Goal: Task Accomplishment & Management: Use online tool/utility

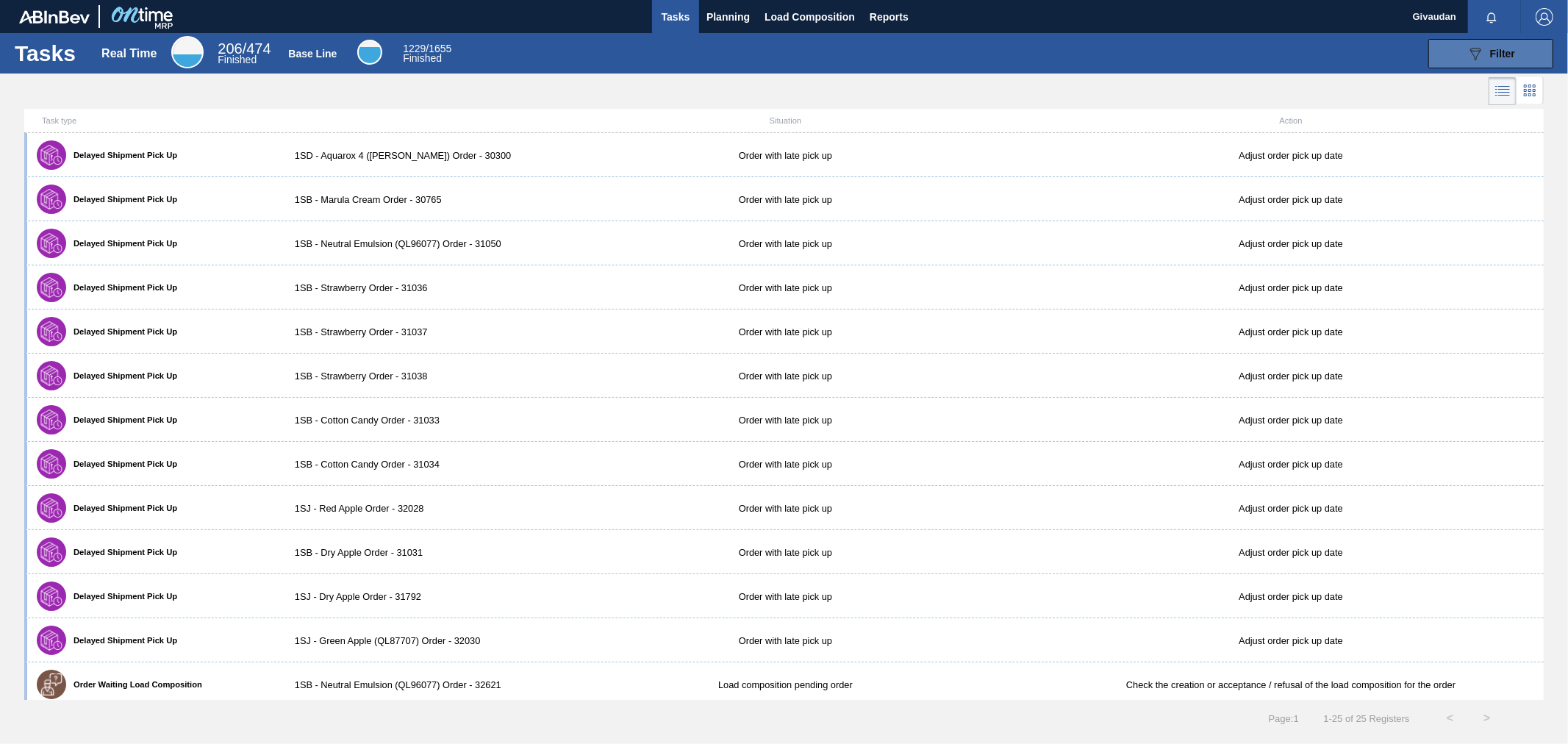
click at [1493, 53] on span "Filter" at bounding box center [1501, 54] width 25 height 12
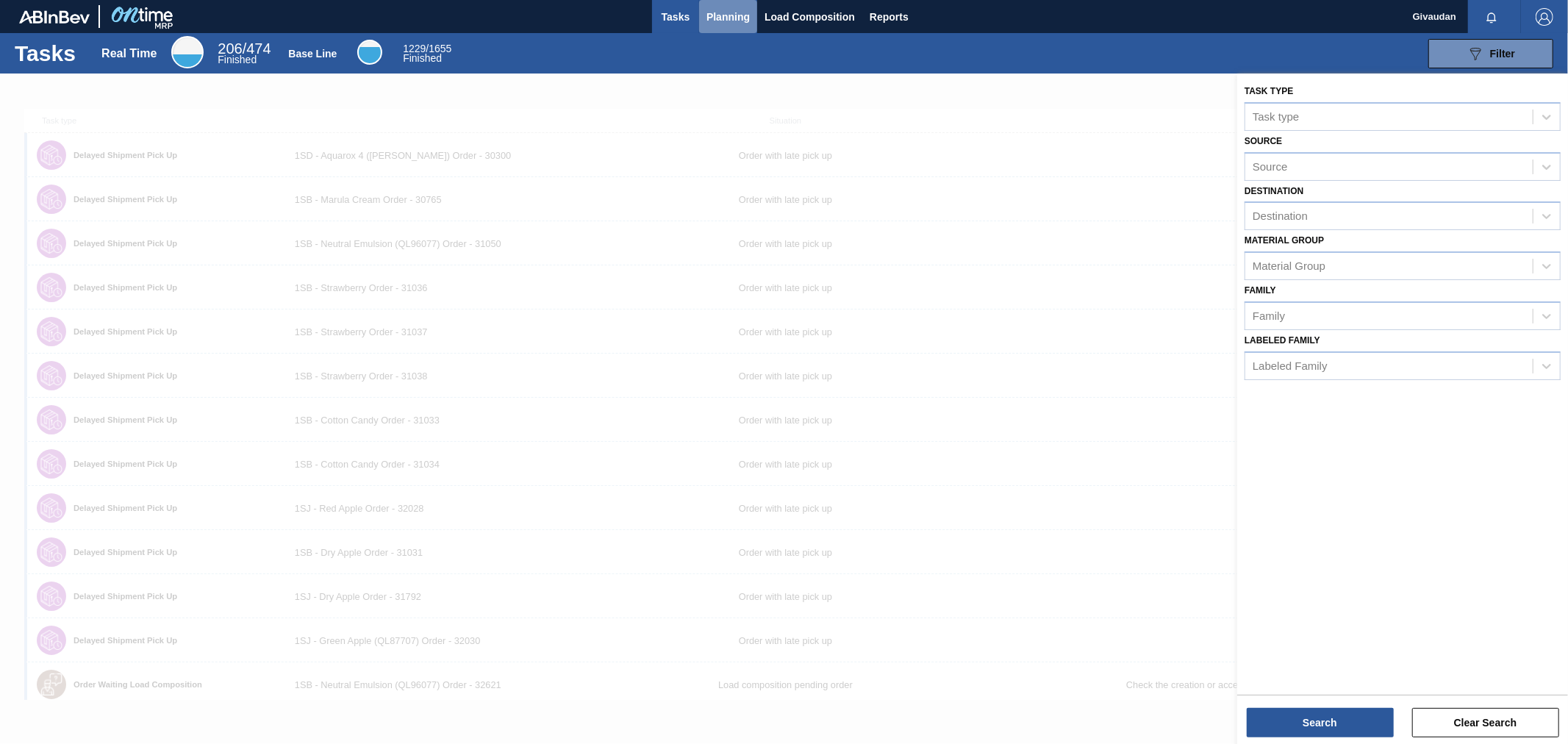
click at [712, 9] on span "Planning" at bounding box center [728, 17] width 44 height 18
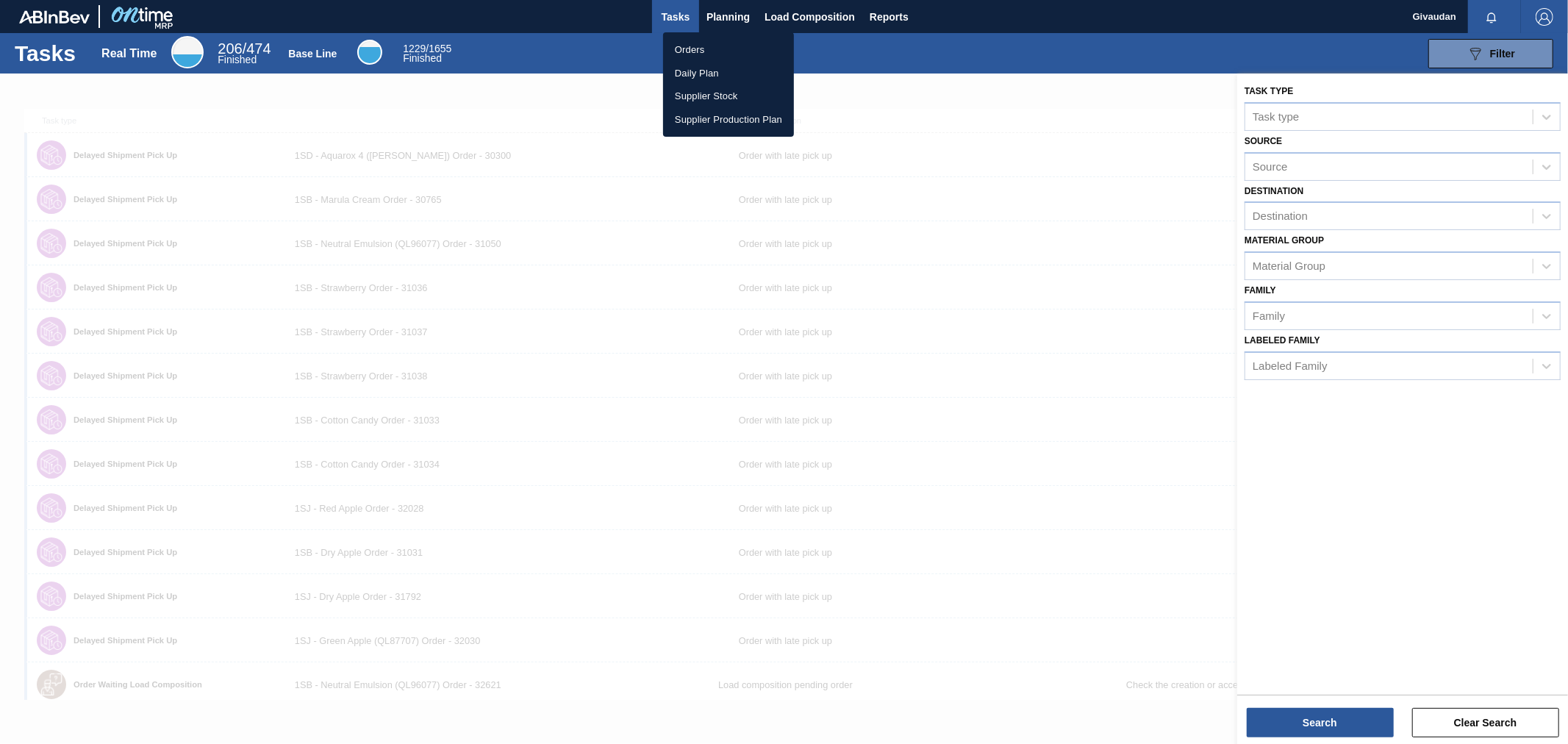
click at [723, 47] on li "Orders" at bounding box center [728, 49] width 131 height 23
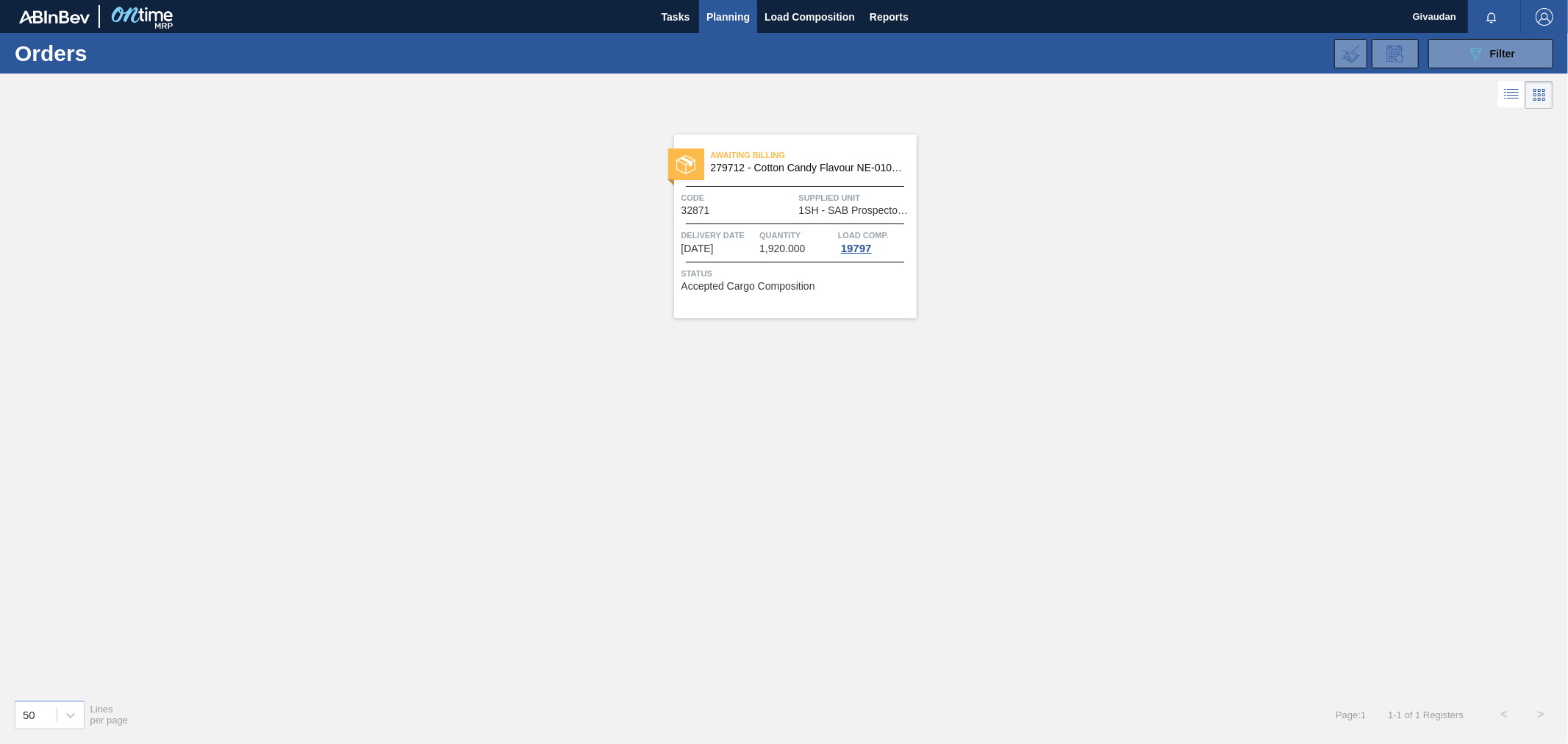
click at [770, 227] on div "Awaiting Billing 279712 - Cotton Candy Flavour NE-010-669-8 Code 32871 Supplied…" at bounding box center [795, 226] width 243 height 184
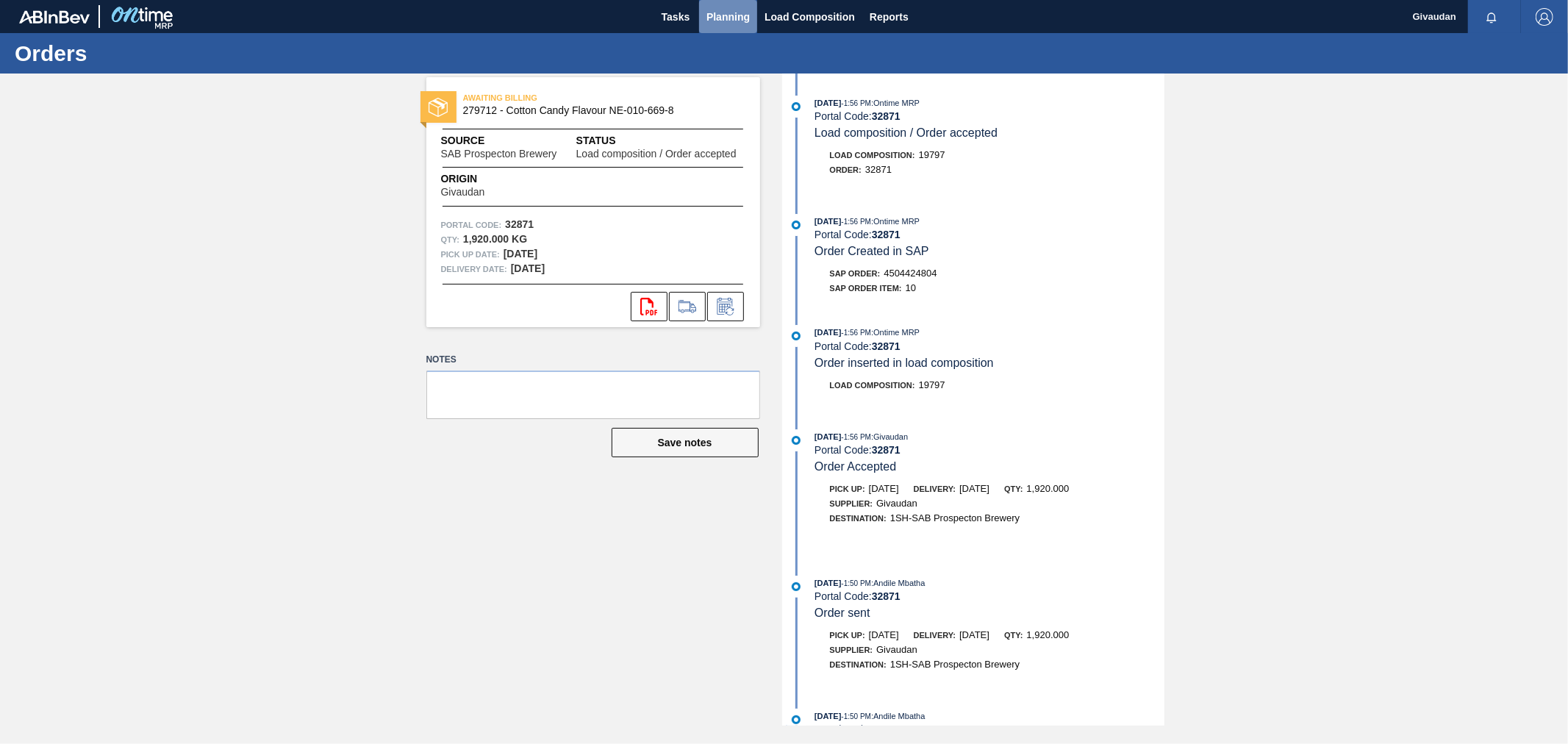
click at [731, 18] on span "Planning" at bounding box center [728, 17] width 44 height 18
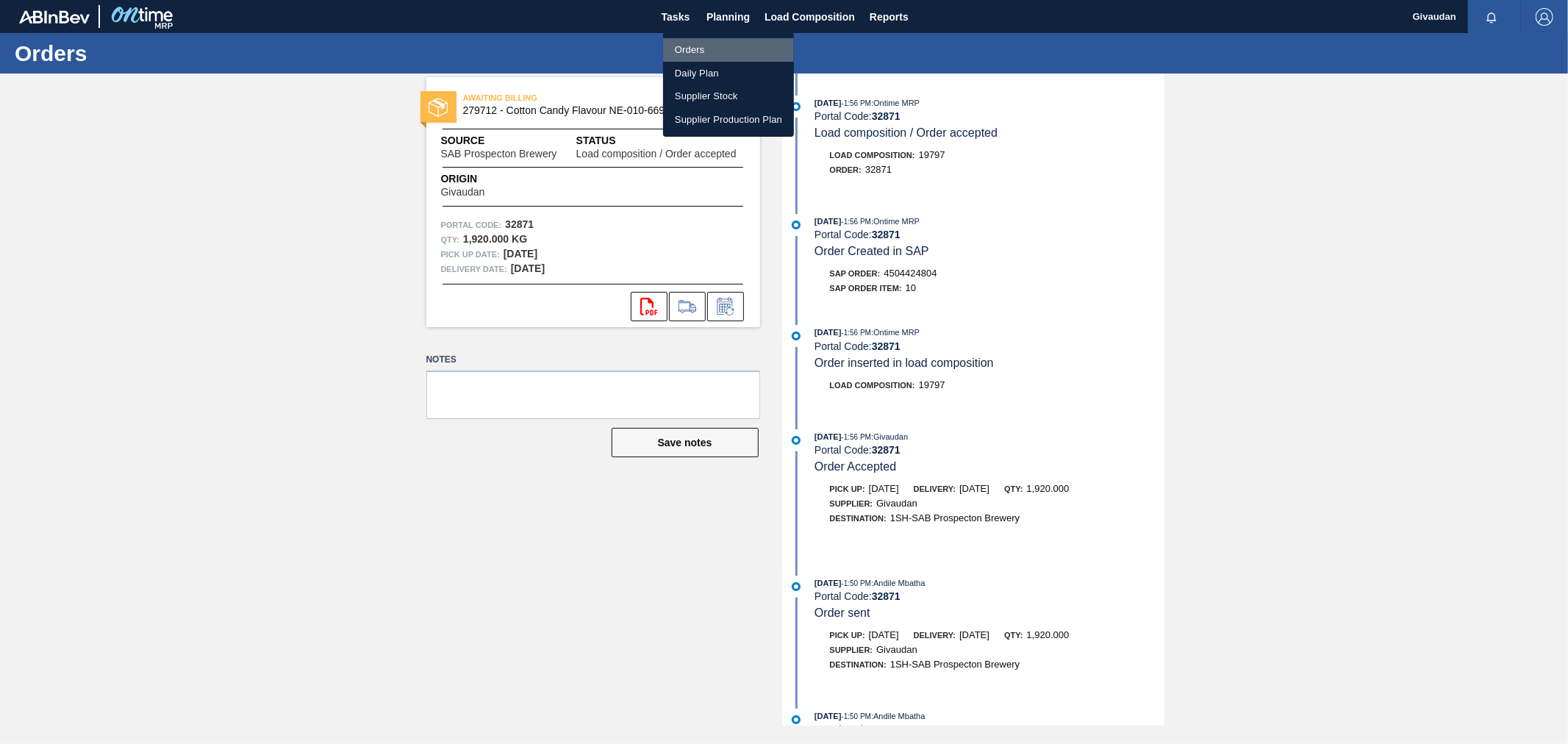
click at [716, 47] on li "Orders" at bounding box center [728, 49] width 131 height 23
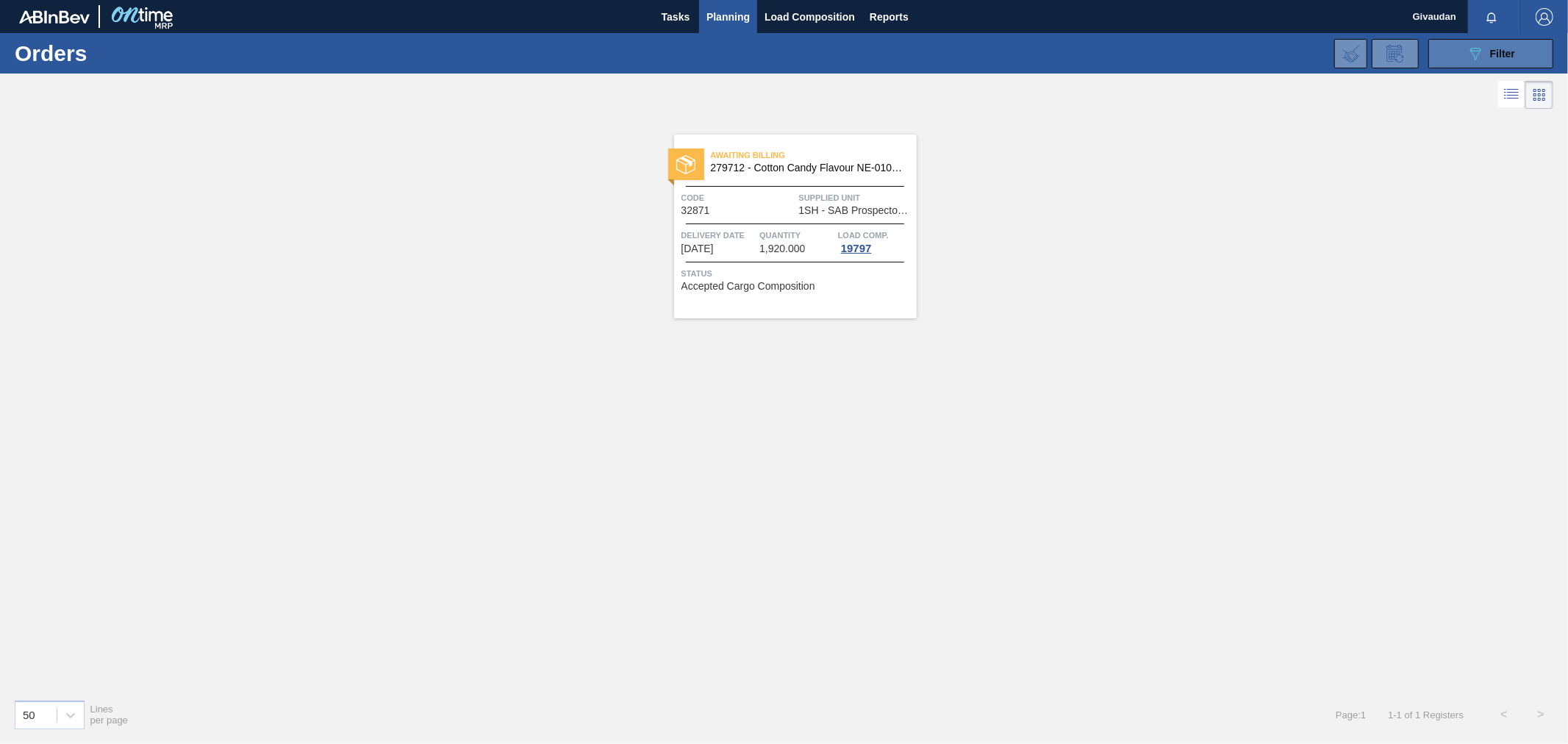
click at [1483, 52] on icon "089F7B8B-B2A5-4AFE-B5C0-19BA573D28AC" at bounding box center [1475, 53] width 18 height 18
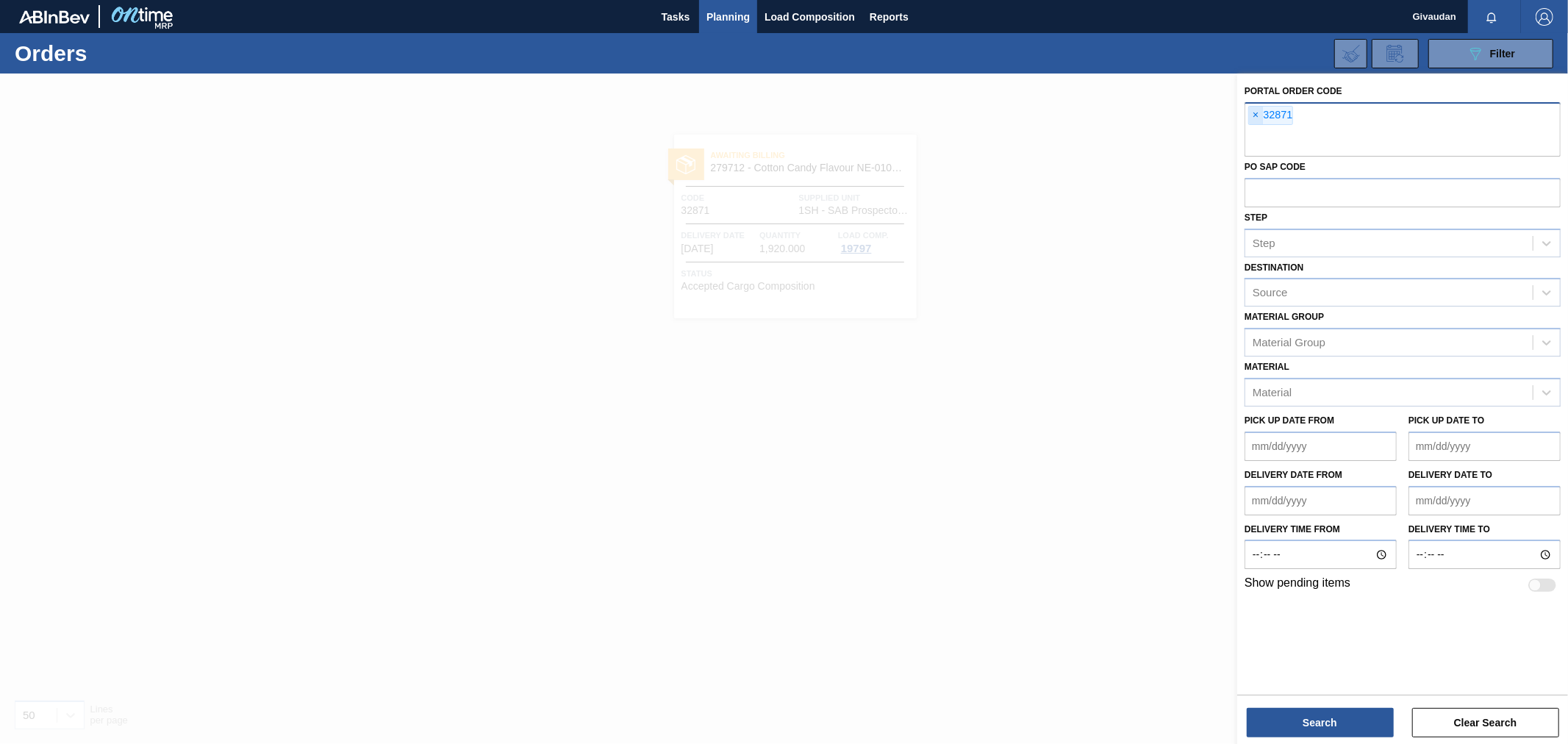
click at [1258, 111] on span "×" at bounding box center [1255, 115] width 14 height 18
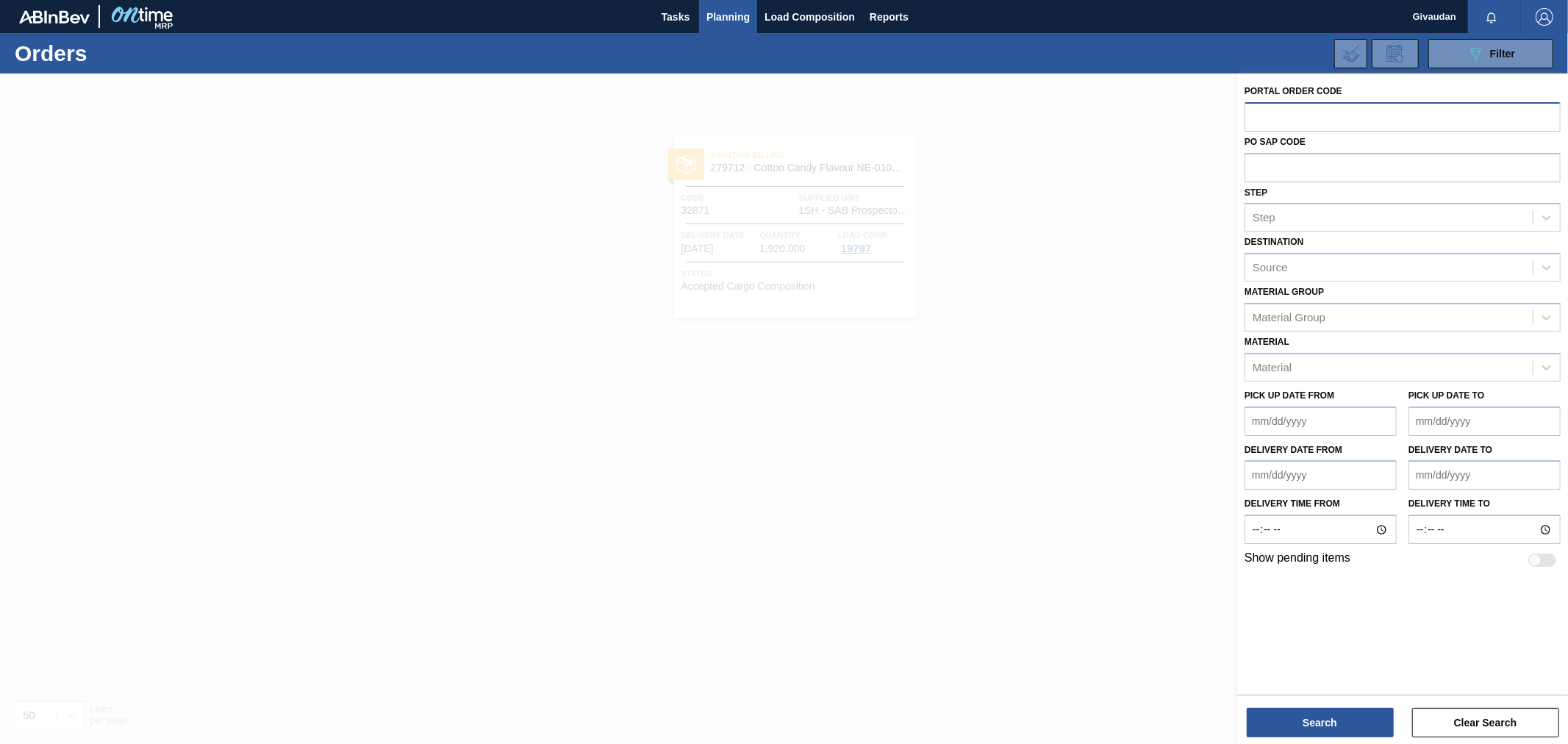
click at [1272, 112] on input "text" at bounding box center [1401, 116] width 316 height 28
type input "32872"
click at [1321, 722] on button "Search" at bounding box center [1320, 723] width 147 height 30
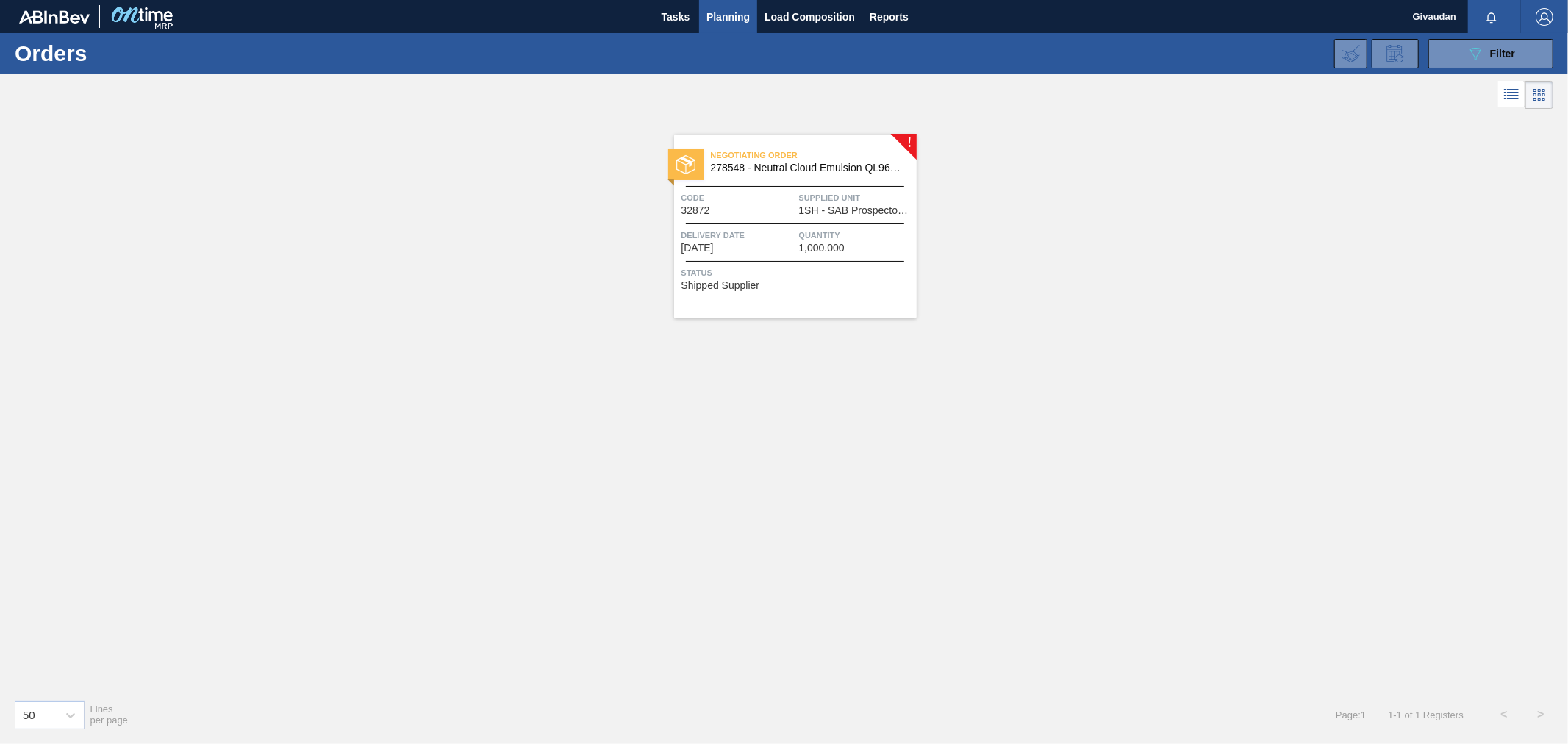
click at [787, 238] on span "Delivery Date" at bounding box center [738, 235] width 114 height 15
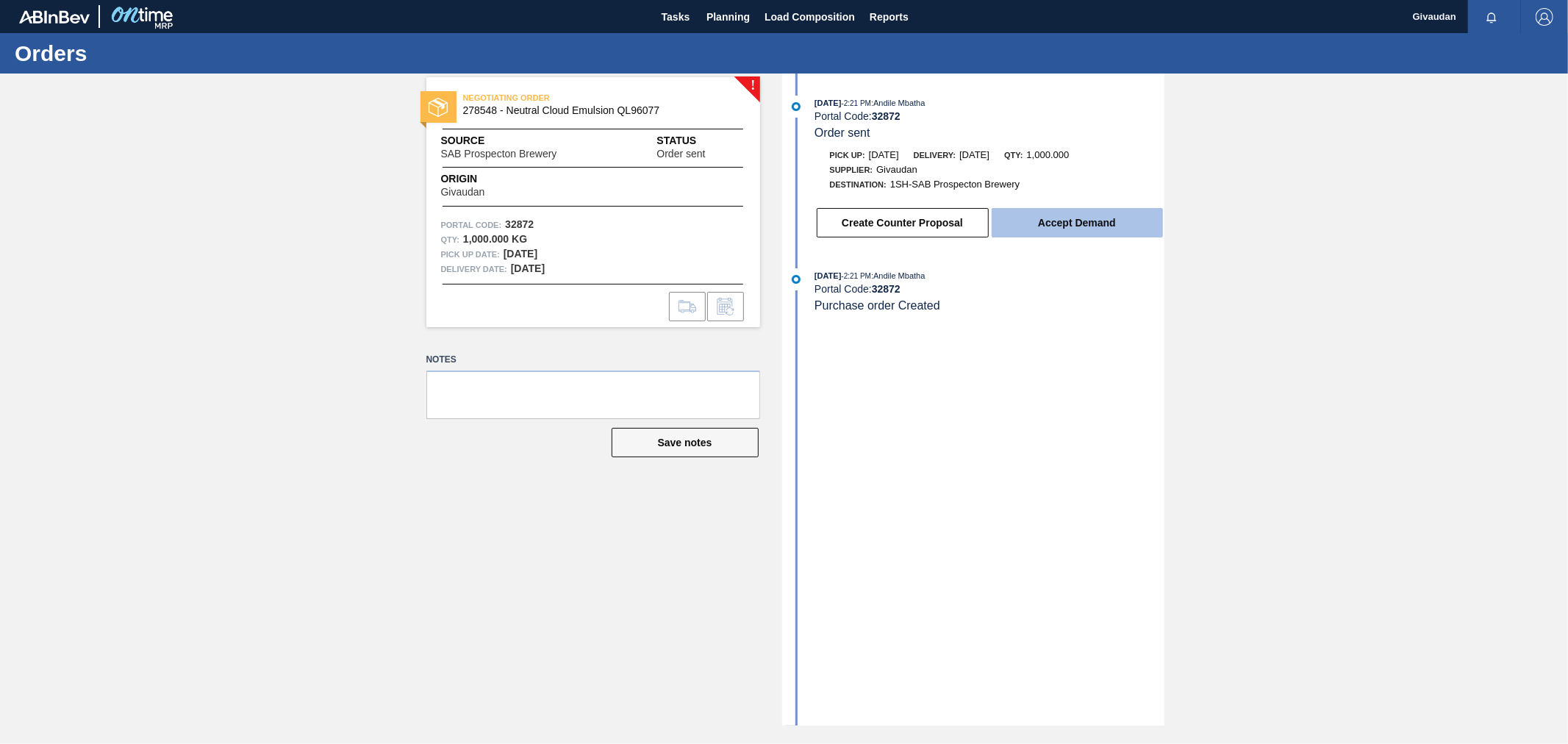
click at [1085, 223] on button "Accept Demand" at bounding box center [1076, 223] width 171 height 30
